Goal: Task Accomplishment & Management: Use online tool/utility

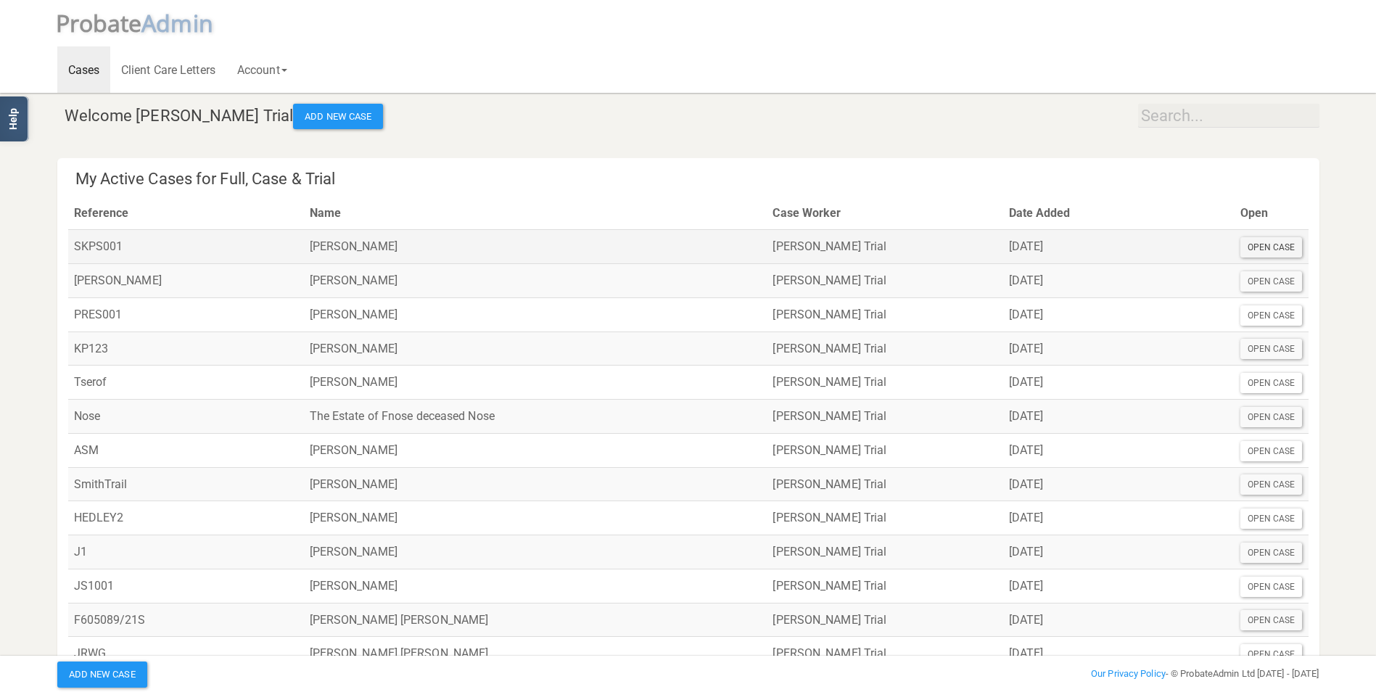
click at [1256, 244] on div "Open Case" at bounding box center [1271, 247] width 62 height 20
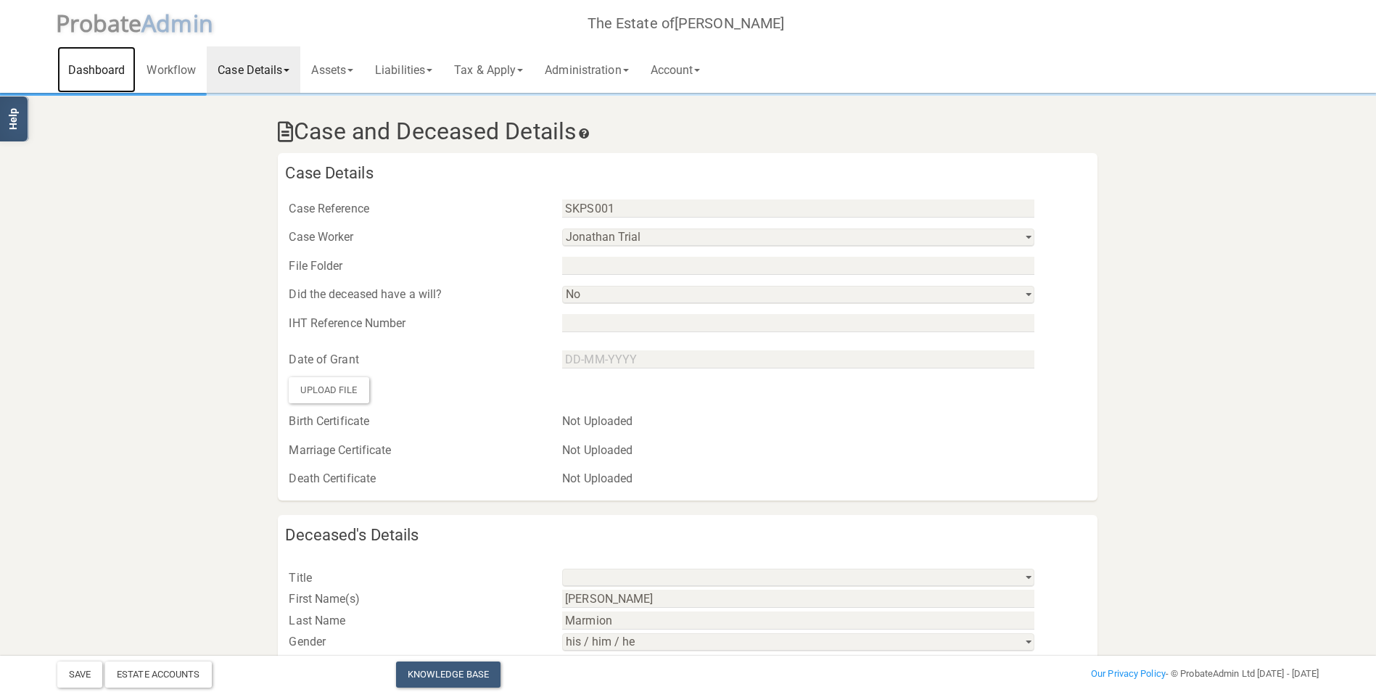
click at [105, 66] on link "Dashboard" at bounding box center [96, 69] width 79 height 46
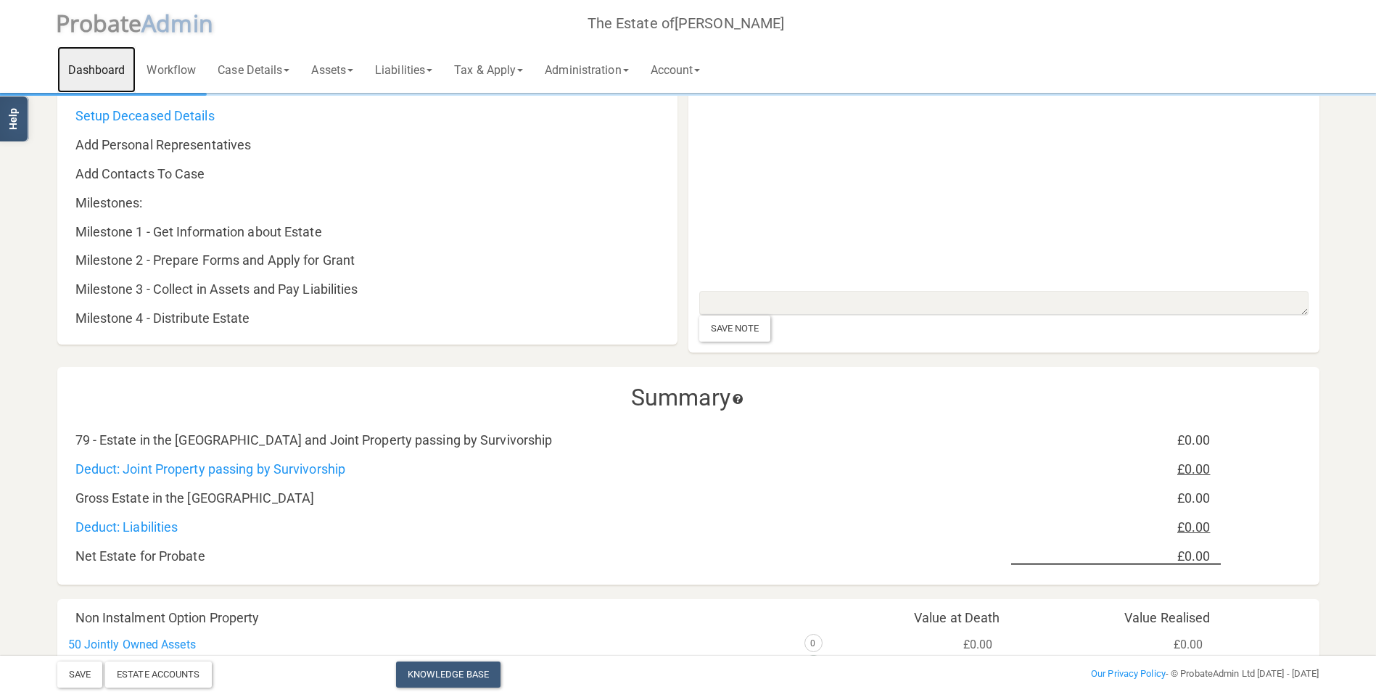
scroll to position [81, 0]
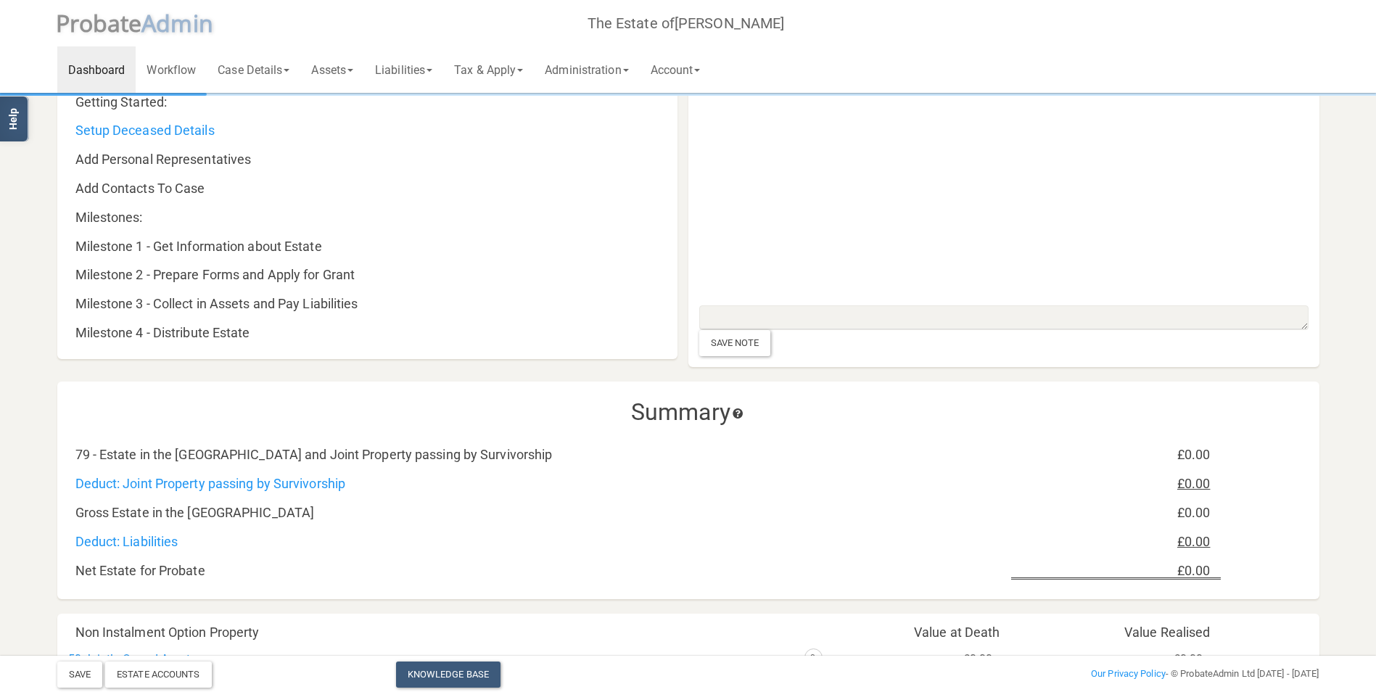
drag, startPoint x: 1360, startPoint y: 286, endPoint x: 1351, endPoint y: 263, distance: 24.8
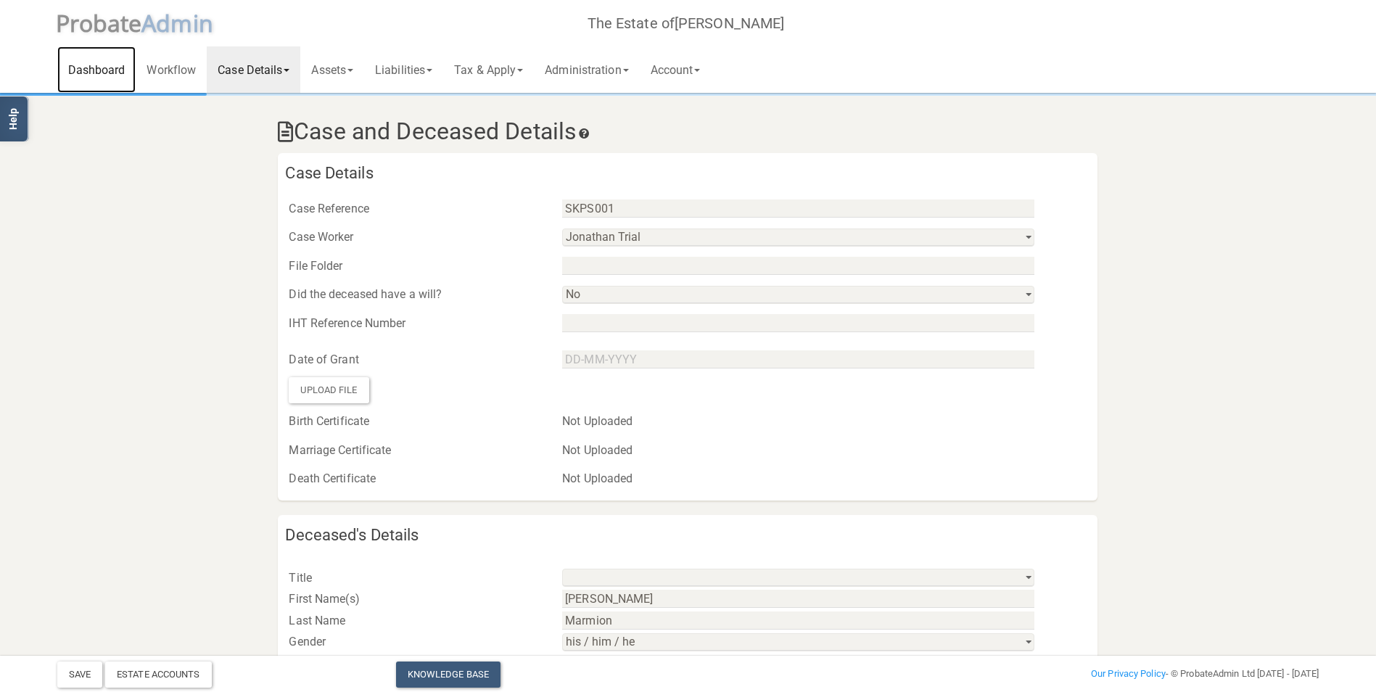
click at [85, 69] on link "Dashboard" at bounding box center [96, 69] width 79 height 46
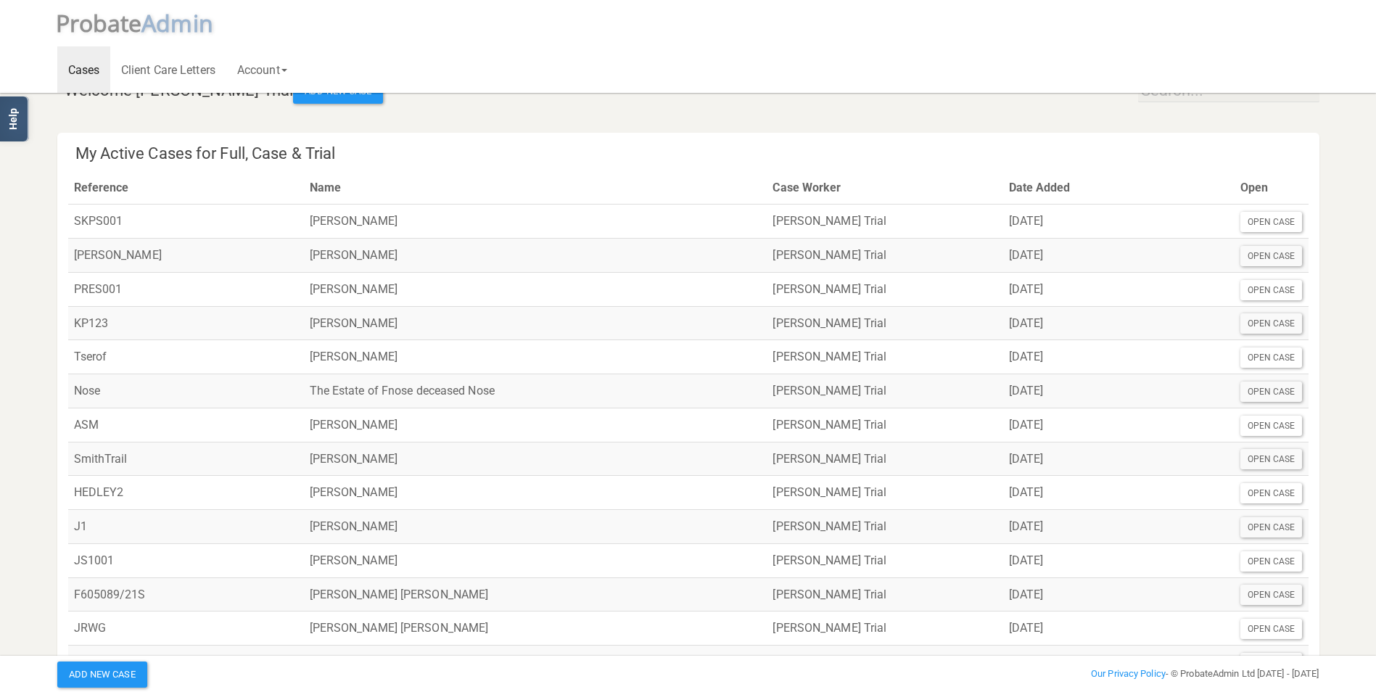
scroll to position [8, 0]
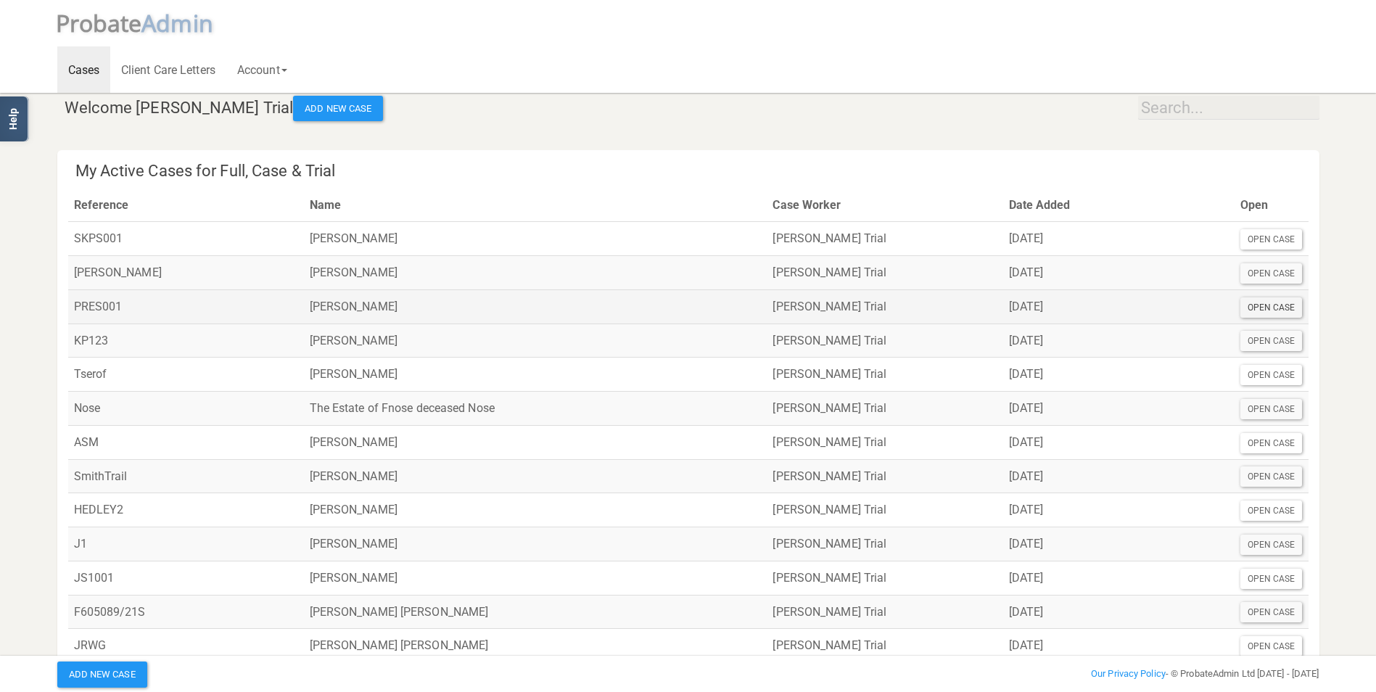
click at [1262, 308] on div "Open Case" at bounding box center [1271, 307] width 62 height 20
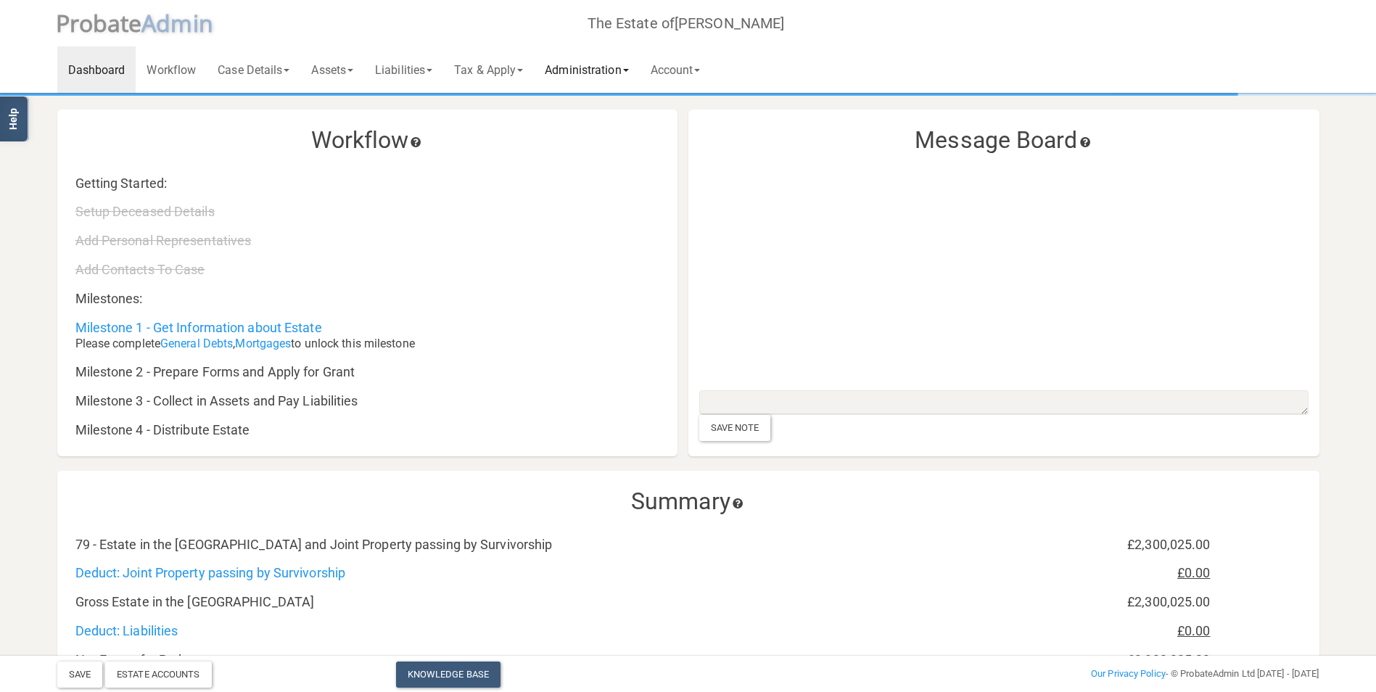
click at [629, 69] on span at bounding box center [626, 70] width 6 height 3
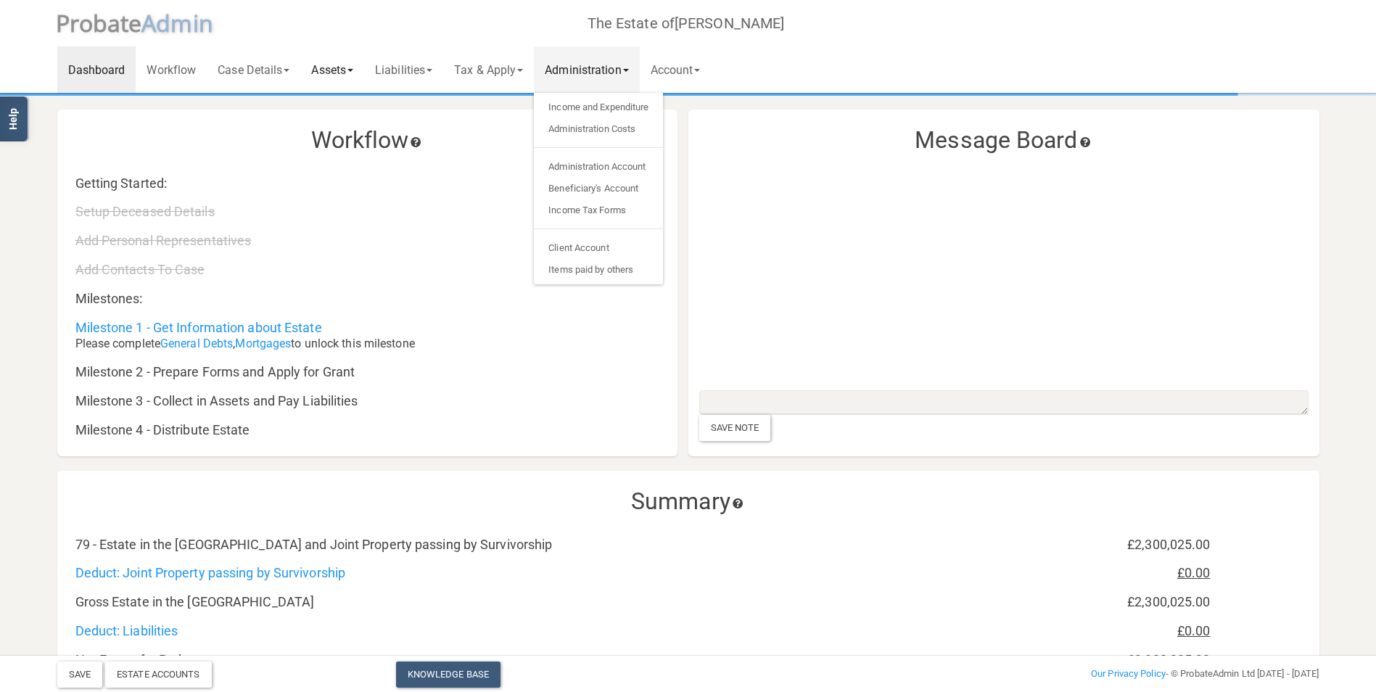
click at [331, 70] on link "Assets" at bounding box center [332, 69] width 64 height 46
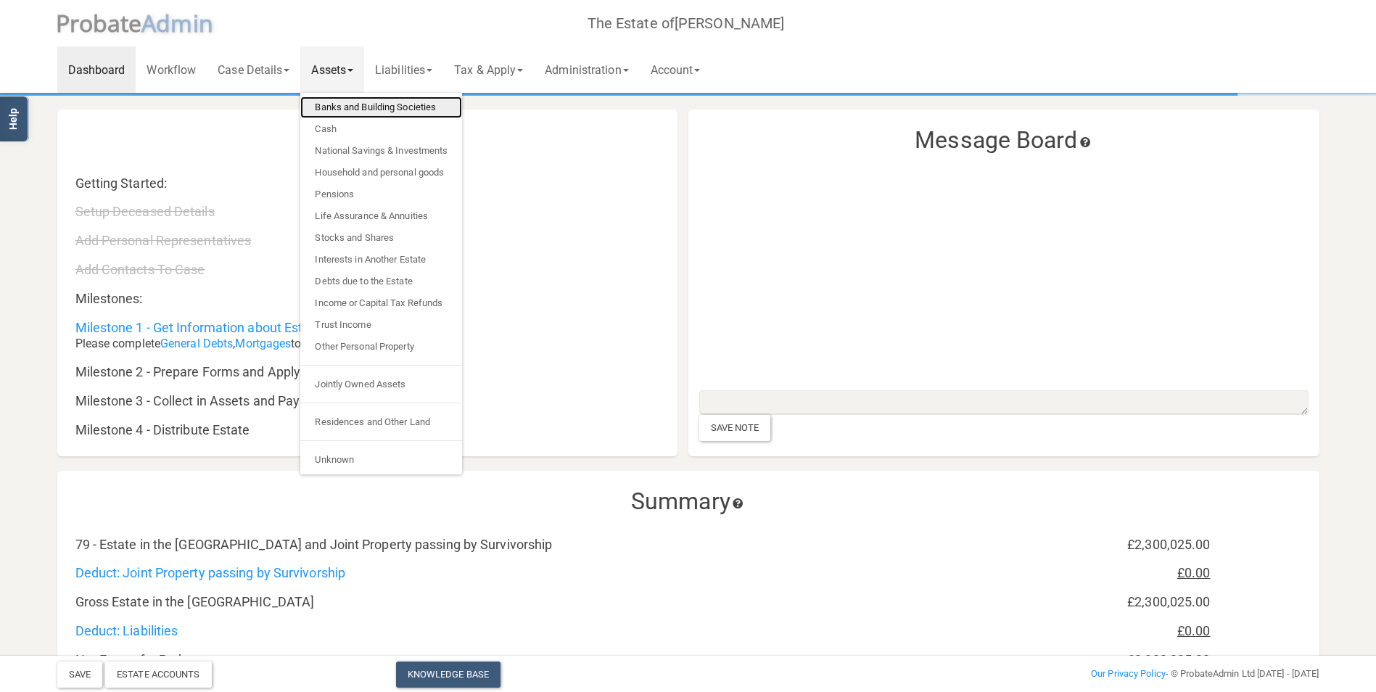
click at [354, 102] on link "Banks and Building Societies" at bounding box center [381, 107] width 162 height 22
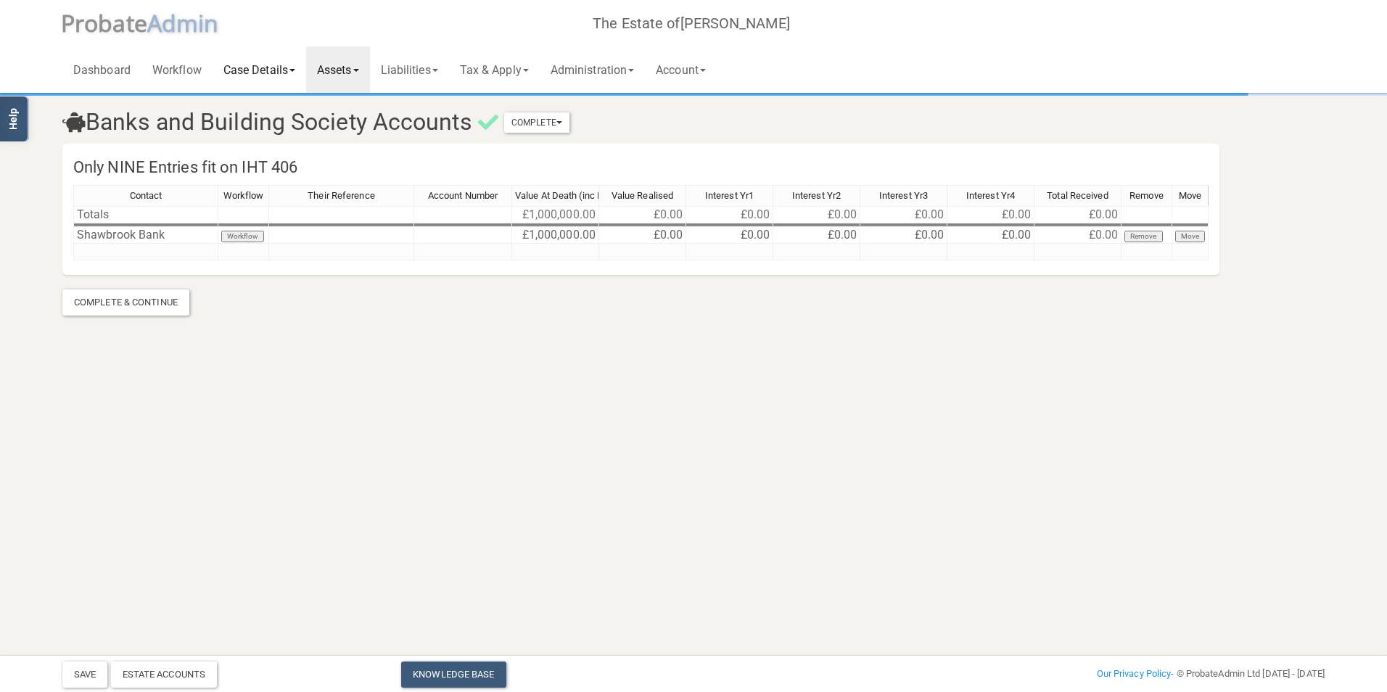
click at [268, 71] on link "Case Details" at bounding box center [260, 69] width 94 height 46
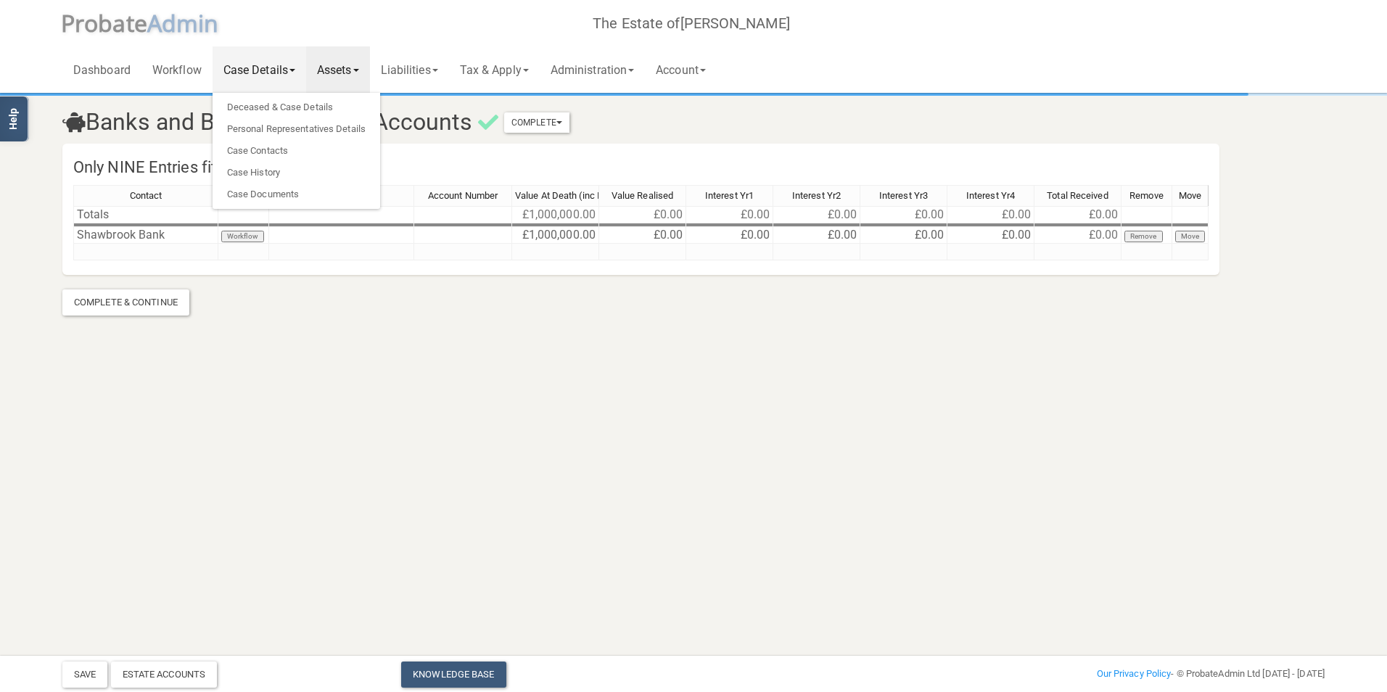
click at [615, 145] on div "Only NINE Entries fit on IHT 406 Contact Workflow Their Reference Account Numbe…" at bounding box center [640, 209] width 1157 height 131
click at [444, 67] on link "Liabilities" at bounding box center [409, 69] width 79 height 46
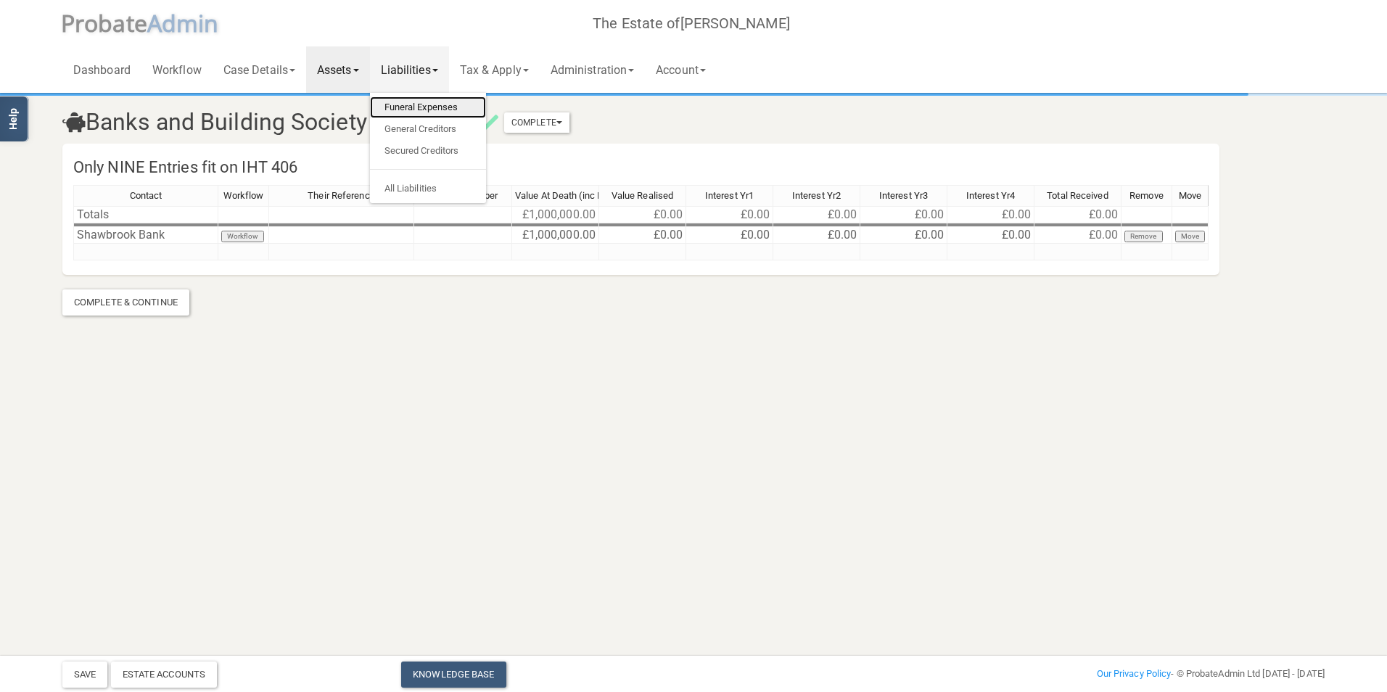
click at [426, 104] on link "Funeral Expenses" at bounding box center [428, 107] width 116 height 22
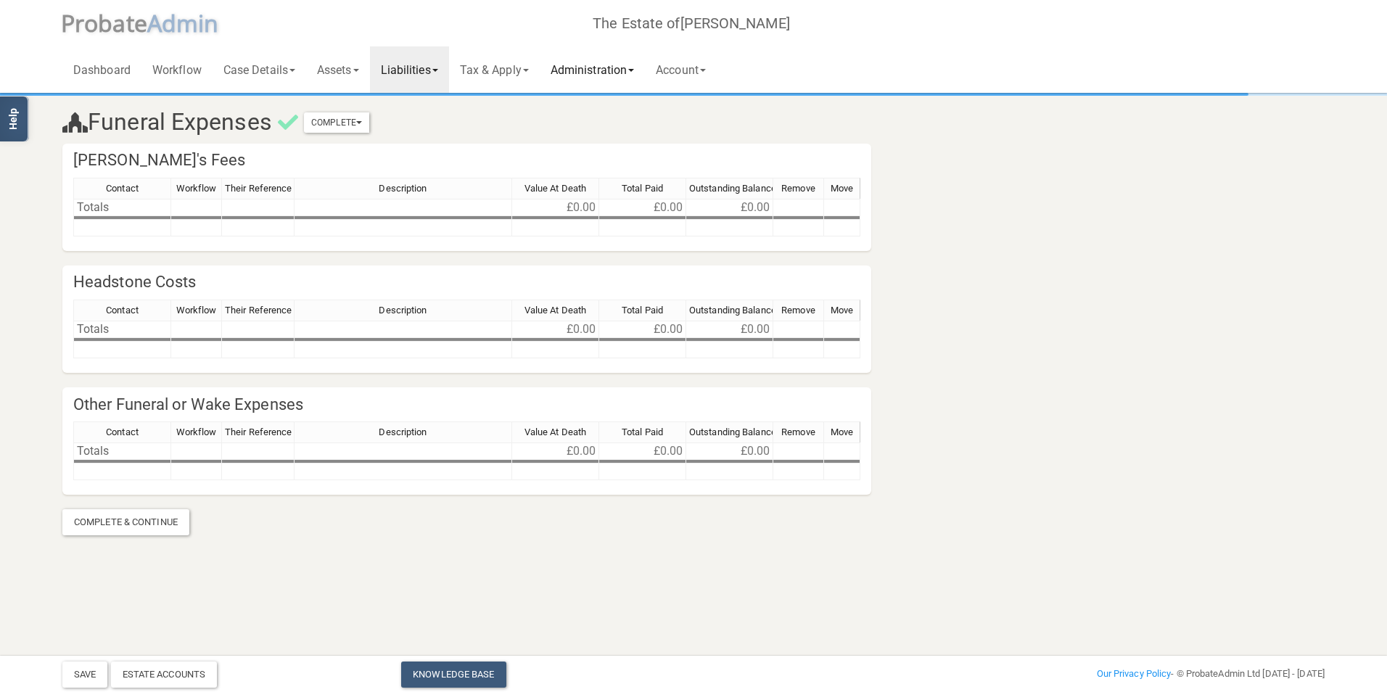
click at [576, 69] on link "Administration" at bounding box center [592, 69] width 105 height 46
click at [690, 73] on link "Account" at bounding box center [681, 69] width 72 height 46
click at [360, 67] on link "Assets" at bounding box center [338, 69] width 64 height 46
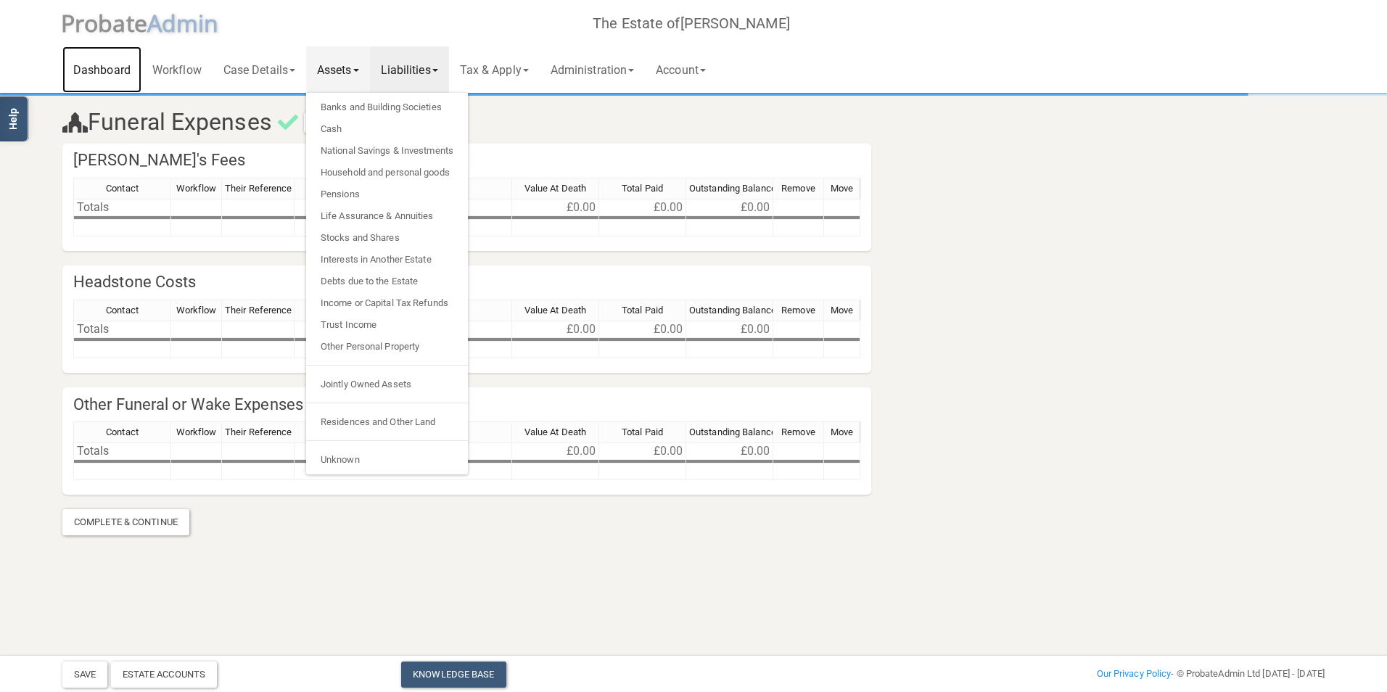
click at [105, 66] on link "Dashboard" at bounding box center [101, 69] width 79 height 46
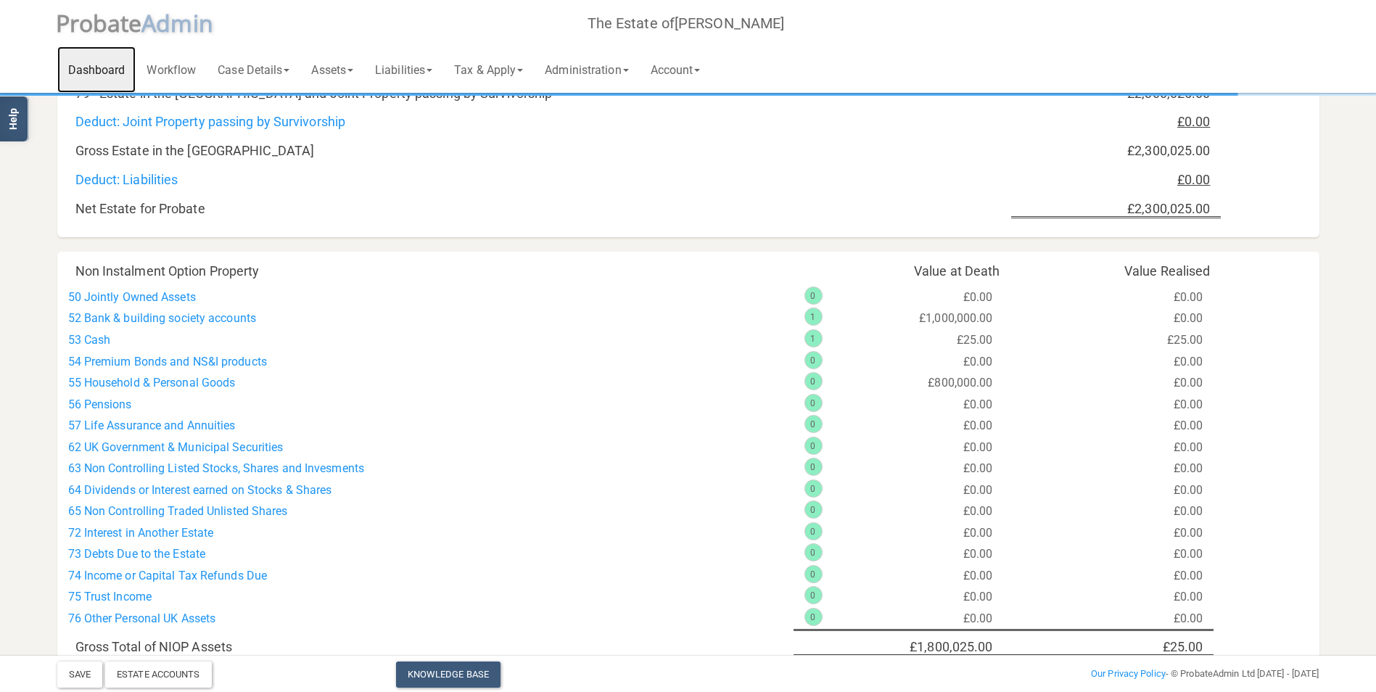
scroll to position [501, 0]
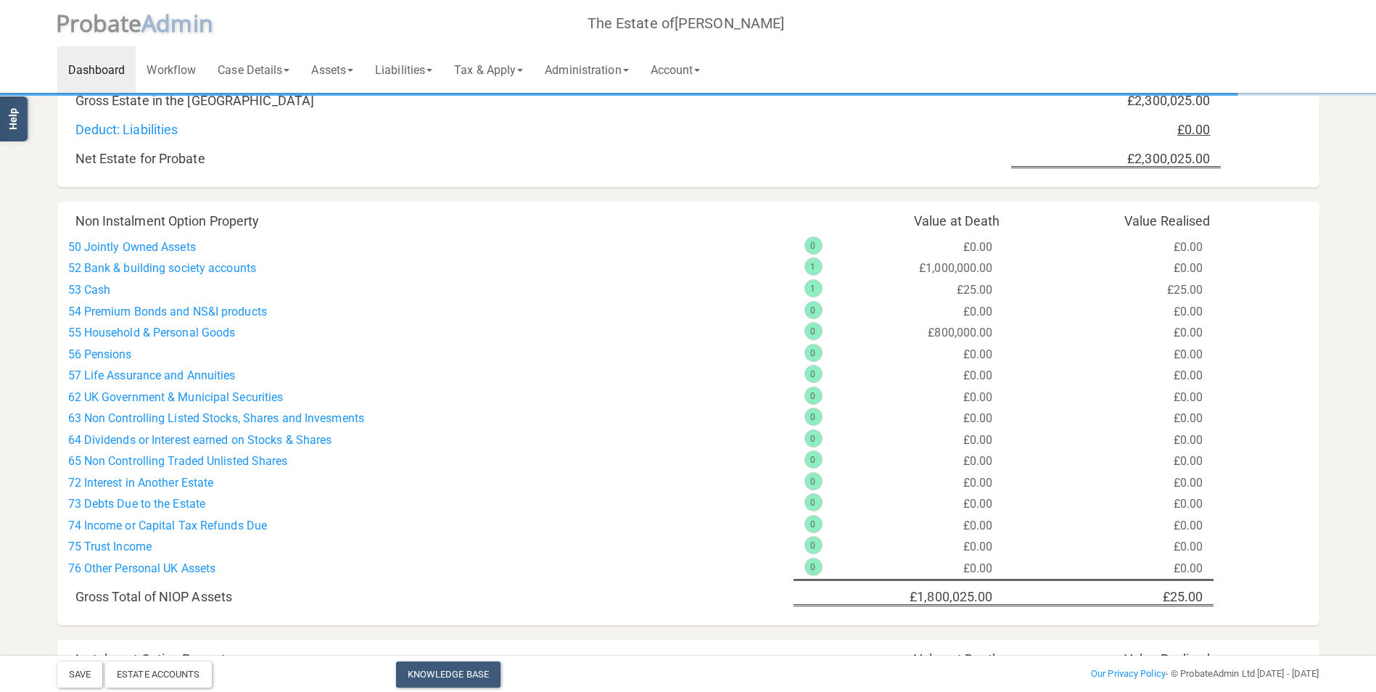
click at [815, 332] on div "0" at bounding box center [813, 331] width 18 height 18
click at [117, 245] on link "50 Jointly Owned Assets" at bounding box center [132, 247] width 128 height 14
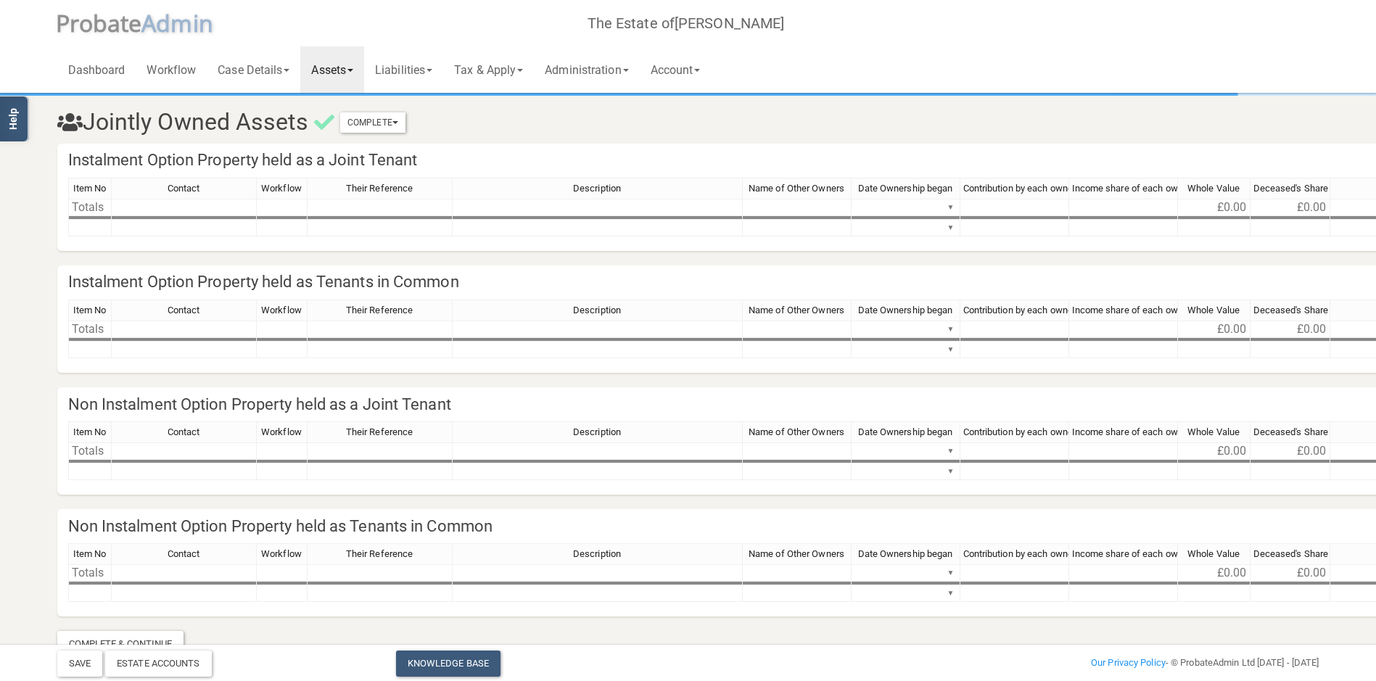
click at [139, 201] on div "Item No Contact Workflow Their Reference Description Name of Other Owners Date …" at bounding box center [1266, 190] width 2397 height 25
click at [948, 205] on div "▼" at bounding box center [951, 206] width 12 height 15
click at [1042, 30] on div "Dashboard Workflow Case Details Deceased & Case Details Personal Representative…" at bounding box center [688, 46] width 1262 height 93
